Goal: Task Accomplishment & Management: Manage account settings

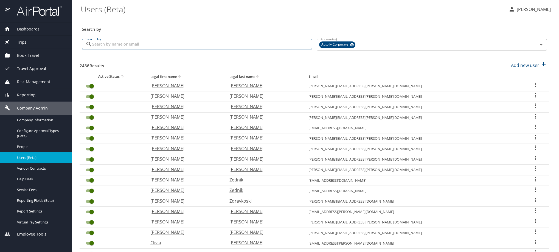
click at [146, 49] on input "Search by" at bounding box center [202, 44] width 220 height 10
paste input "[EMAIL_ADDRESS][DOMAIN_NAME]"
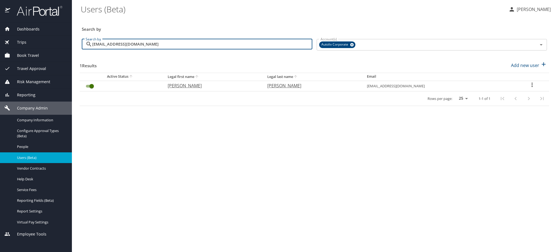
type input "[EMAIL_ADDRESS][DOMAIN_NAME]"
click at [529, 88] on icon "User Search Table" at bounding box center [532, 85] width 7 height 7
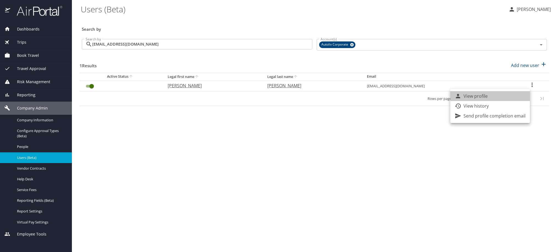
click at [503, 99] on li "View profile" at bounding box center [490, 96] width 80 height 10
select select "US"
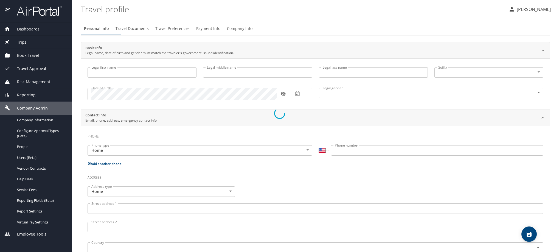
type input "[PERSON_NAME]"
type input "[DEMOGRAPHIC_DATA]"
type input "[PERSON_NAME]"
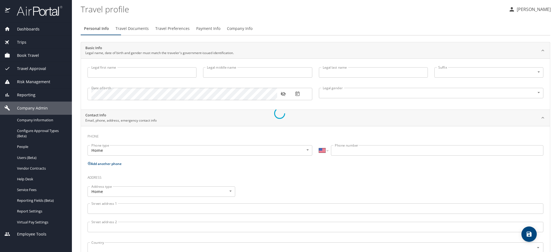
select select "MX"
type input "442 109 8448"
select select "MX"
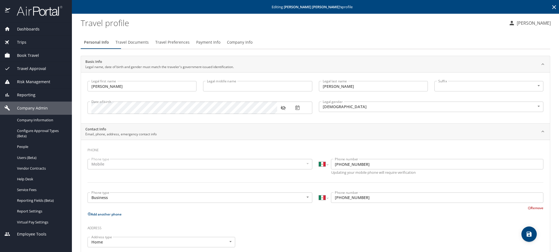
click at [190, 46] on span "Travel Preferences" at bounding box center [172, 42] width 34 height 7
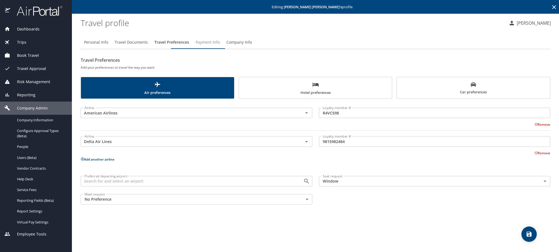
click at [220, 46] on span "Payment Info" at bounding box center [208, 42] width 24 height 7
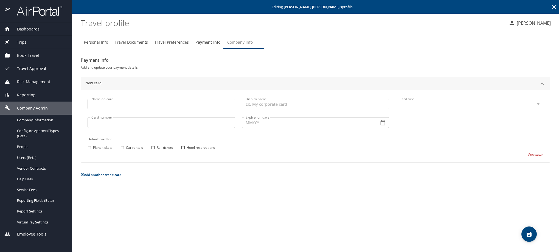
click at [253, 45] on span "Company Info" at bounding box center [240, 42] width 26 height 7
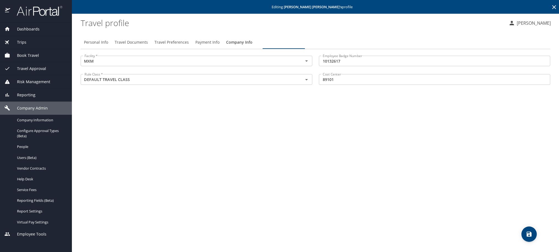
click at [102, 46] on span "Personal Info" at bounding box center [96, 42] width 24 height 7
select select "MX"
